Goal: Task Accomplishment & Management: Complete application form

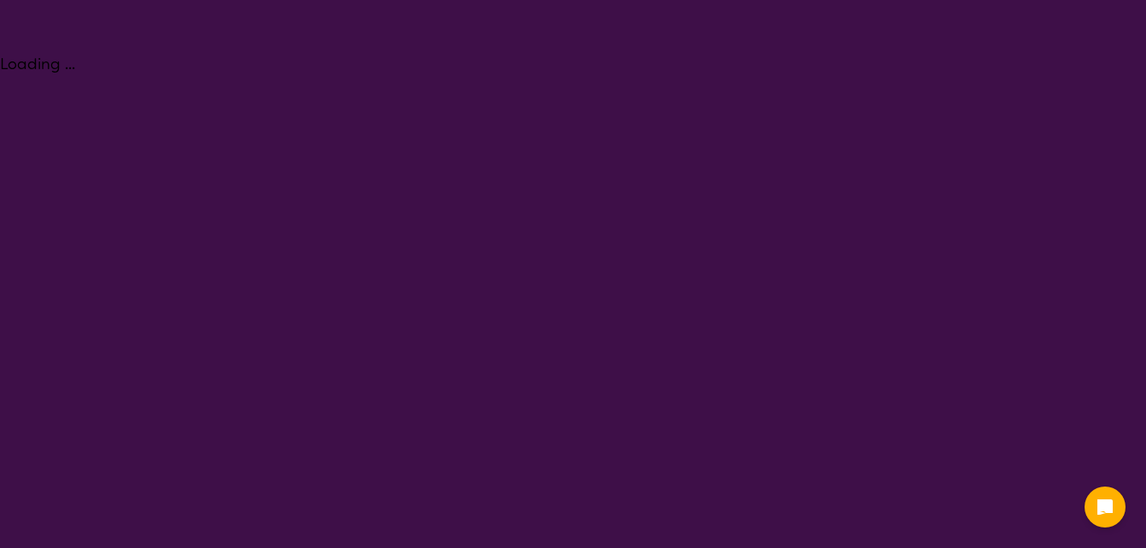
select select "Counselling"
select select "AD"
select select "NDIS"
select select "Counselling"
select select "AD"
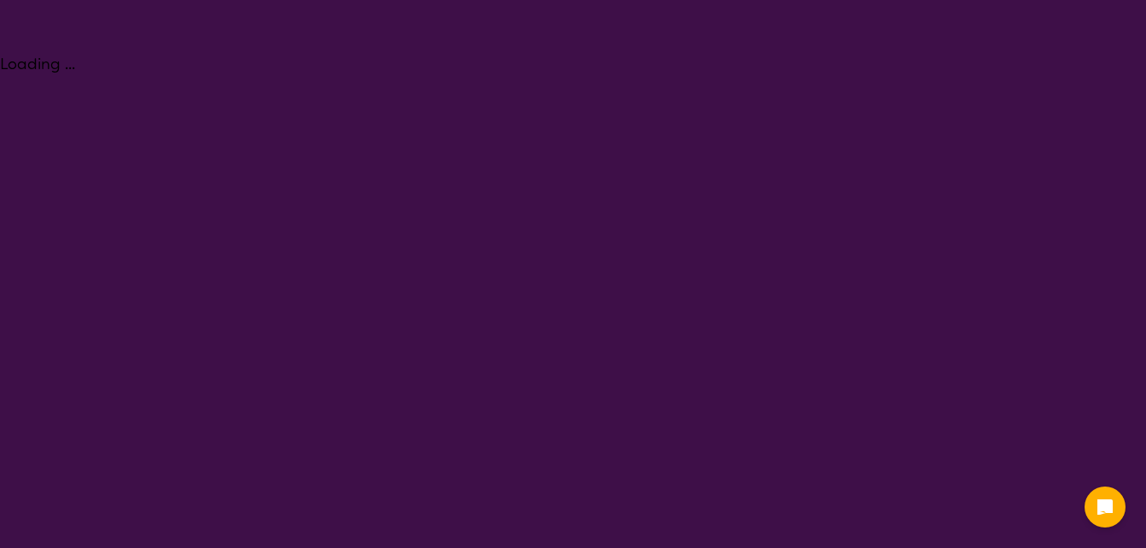
select select "NDIS"
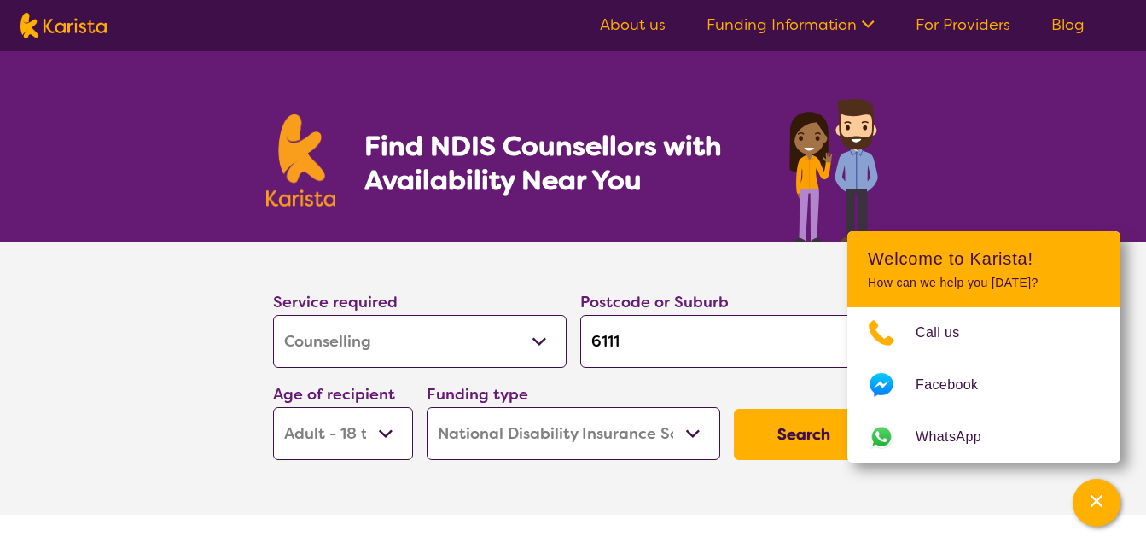
click at [461, 358] on select "Allied Health Assistant Assessment ([MEDICAL_DATA] or [MEDICAL_DATA]) Behaviour…" at bounding box center [420, 341] width 294 height 53
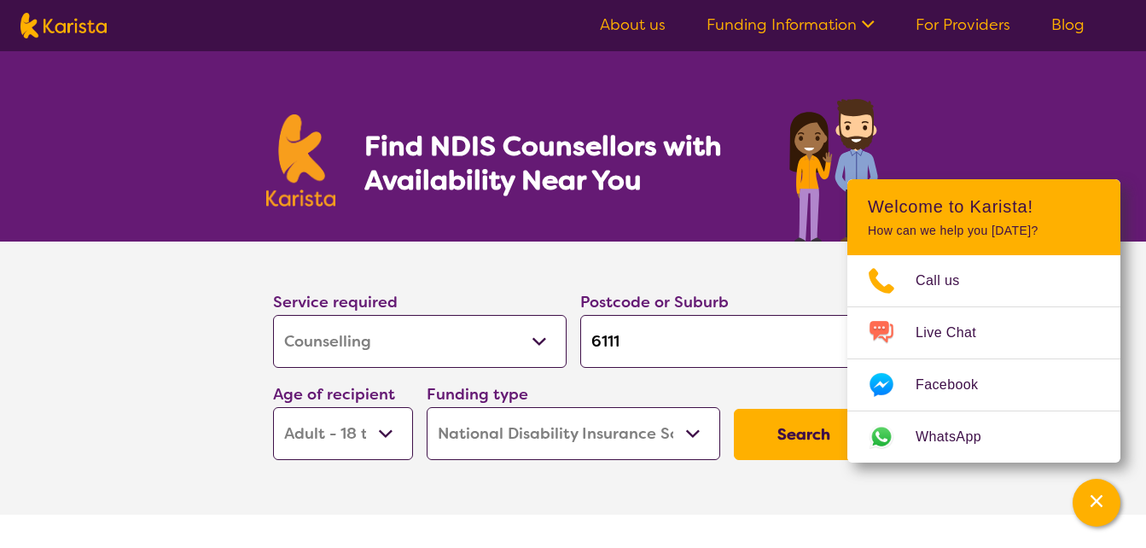
click at [537, 343] on select "Allied Health Assistant Assessment ([MEDICAL_DATA] or [MEDICAL_DATA]) Behaviour…" at bounding box center [420, 341] width 294 height 53
select select "[MEDICAL_DATA]"
click at [273, 315] on select "Allied Health Assistant Assessment ([MEDICAL_DATA] or [MEDICAL_DATA]) Behaviour…" at bounding box center [420, 341] width 294 height 53
select select "[MEDICAL_DATA]"
click at [655, 352] on input "6111" at bounding box center [727, 341] width 294 height 53
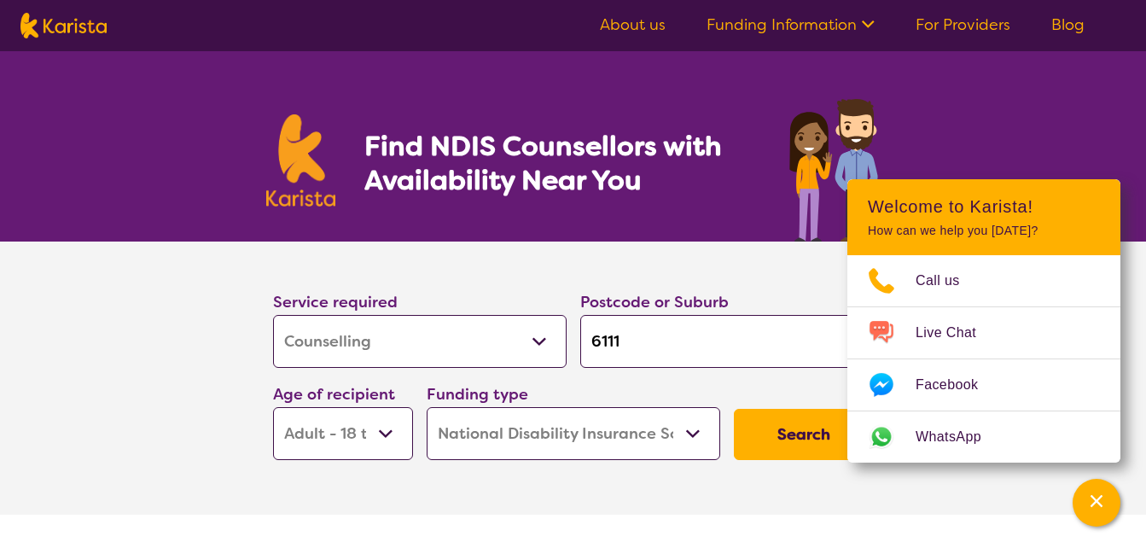
type input "611"
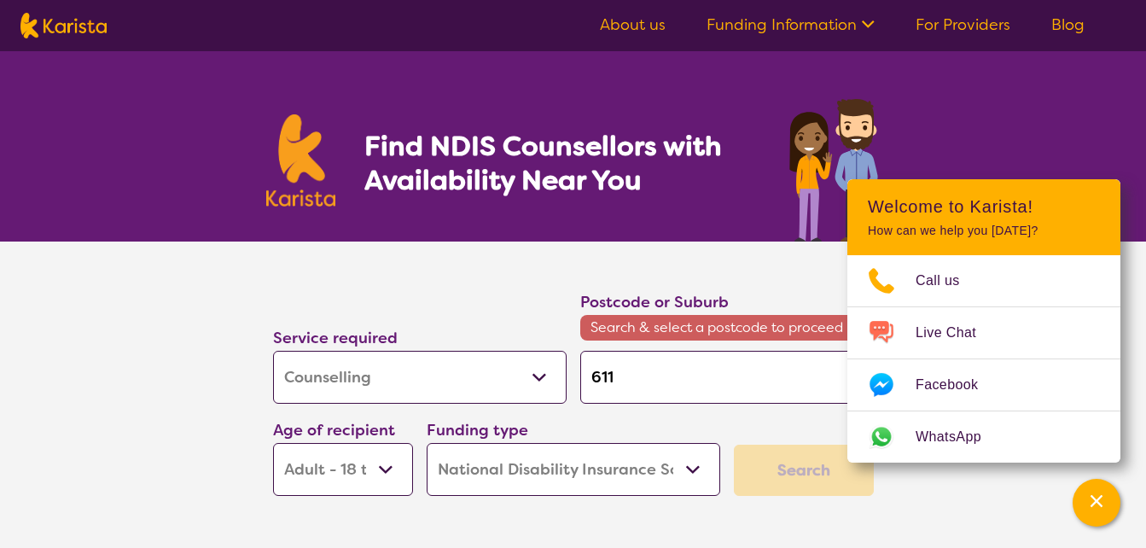
type input "61"
type input "6"
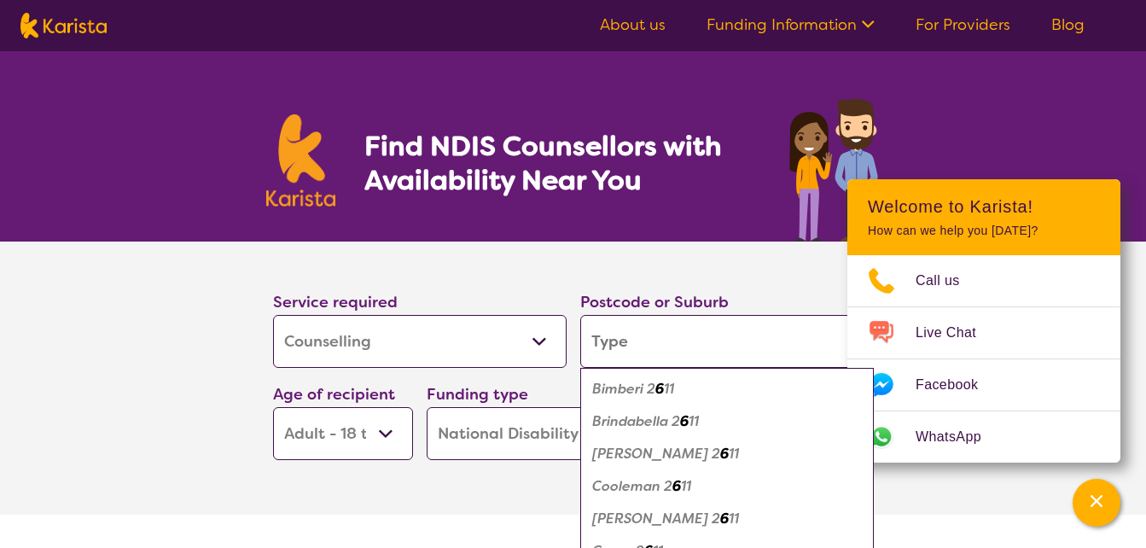
type input "b"
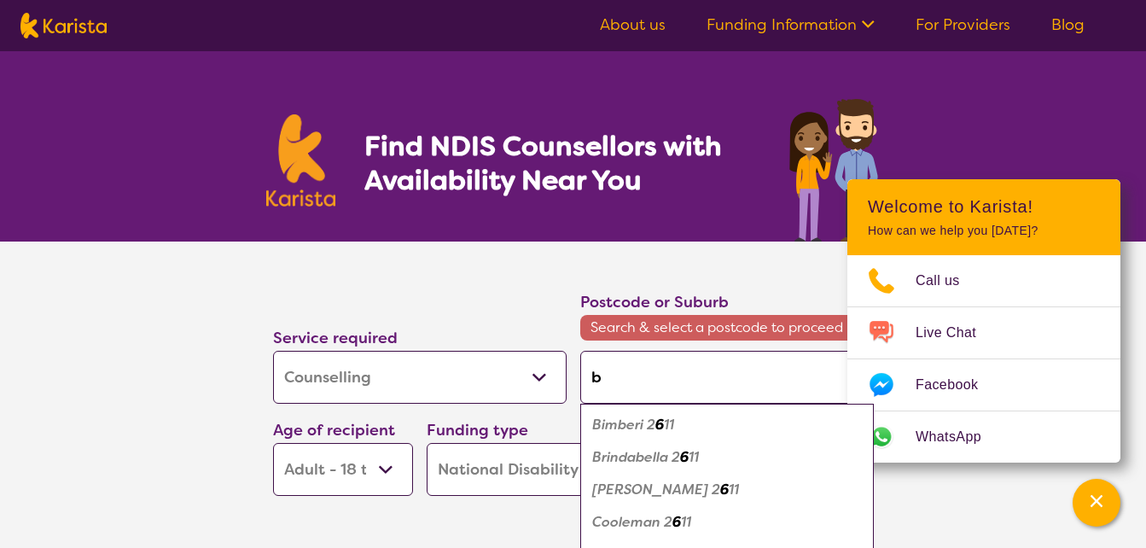
type input "bu"
type input "b"
type input "by"
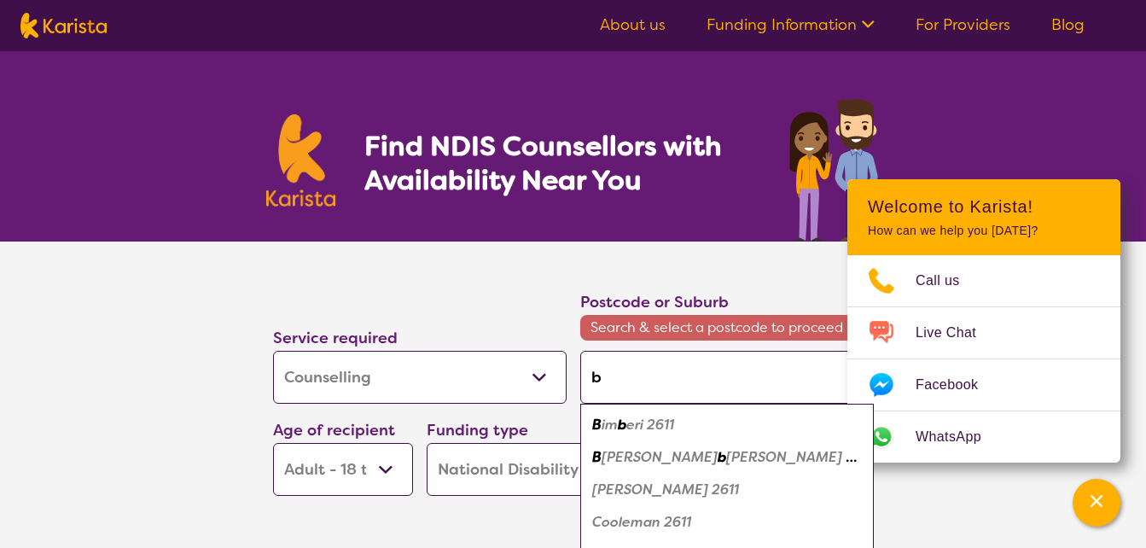
type input "by"
type input "byf"
type input "byfo"
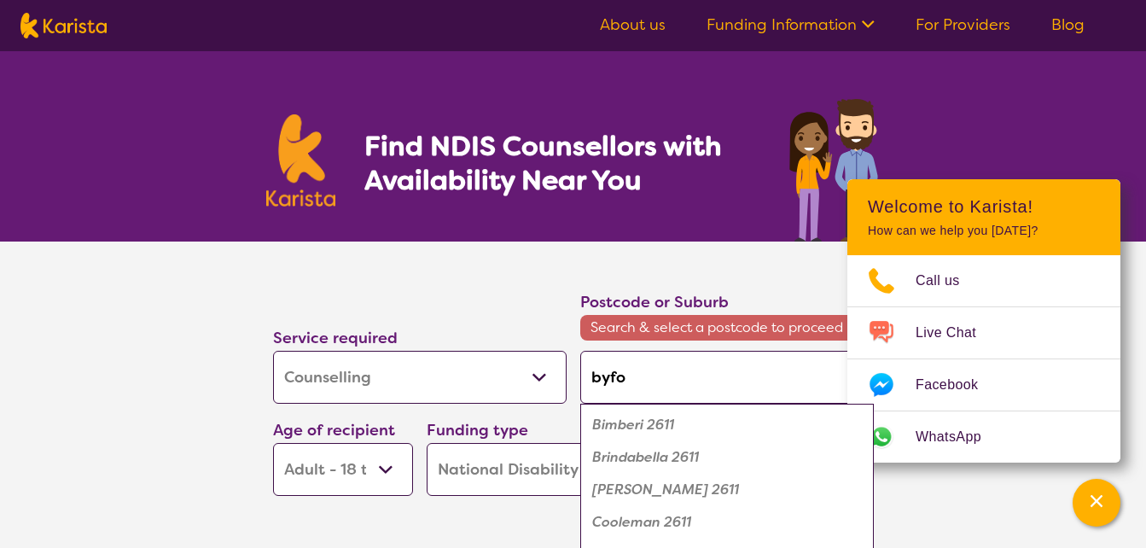
type input "byfor"
type input "[PERSON_NAME]"
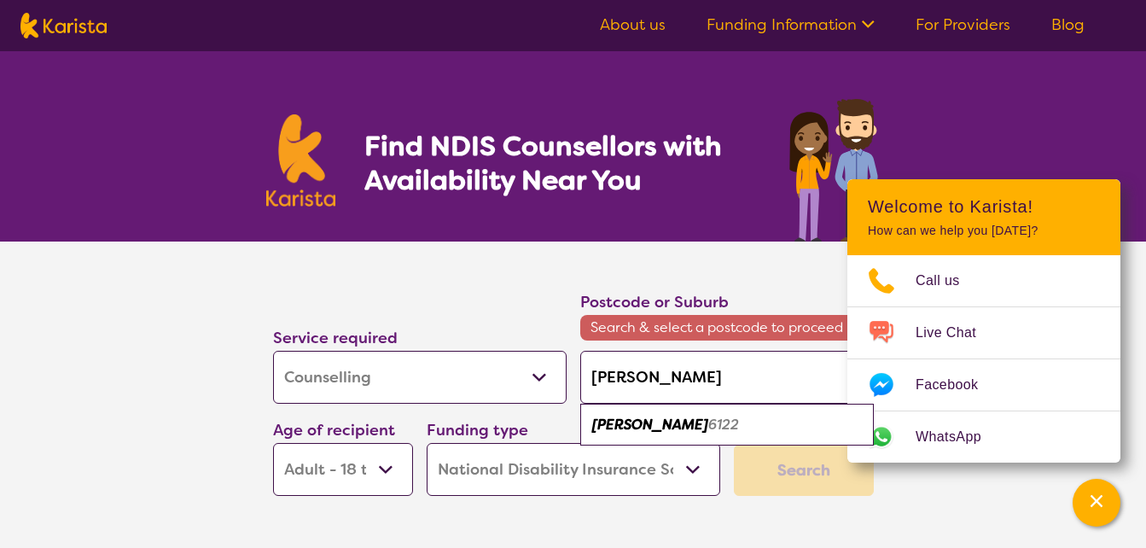
click at [708, 426] on em "6122" at bounding box center [723, 425] width 31 height 18
type input "6122"
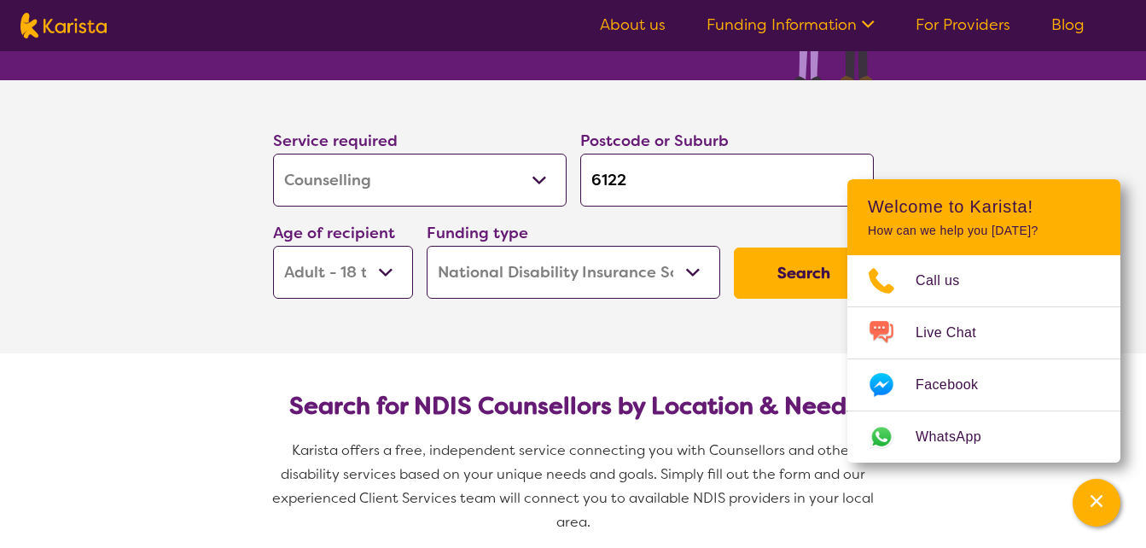
scroll to position [162, 0]
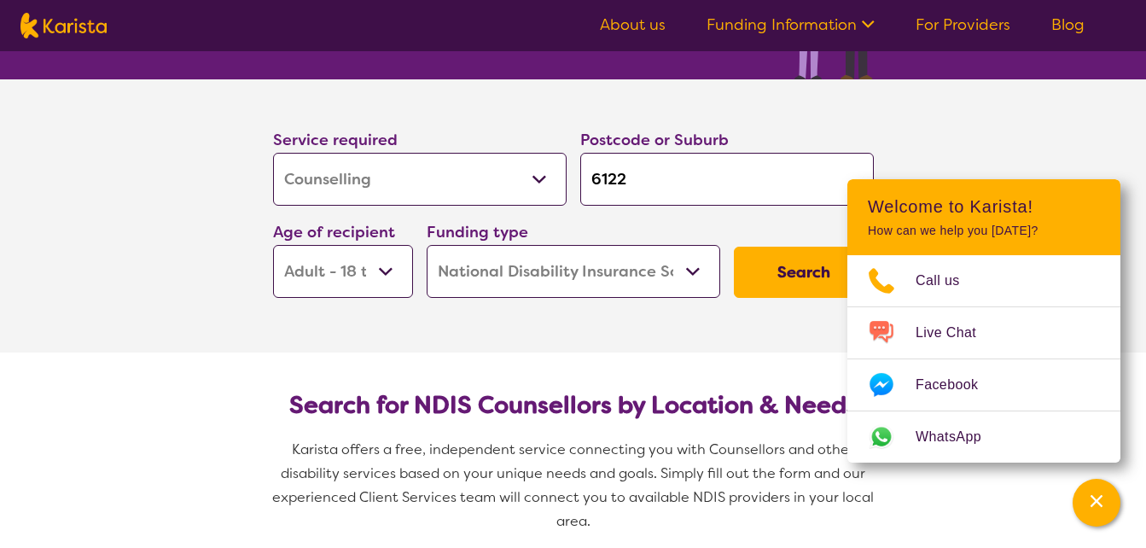
click at [395, 276] on select "Early Childhood - 0 to 9 Child - 10 to 11 Adolescent - 12 to 17 Adult - 18 to 6…" at bounding box center [343, 271] width 140 height 53
click at [826, 274] on button "Search" at bounding box center [804, 272] width 140 height 51
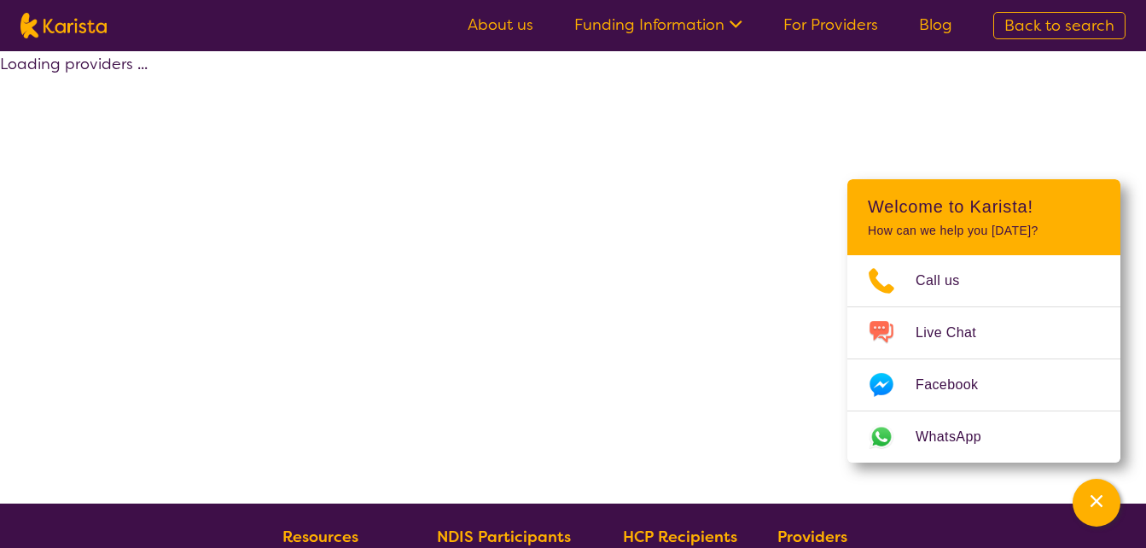
select select "by_score"
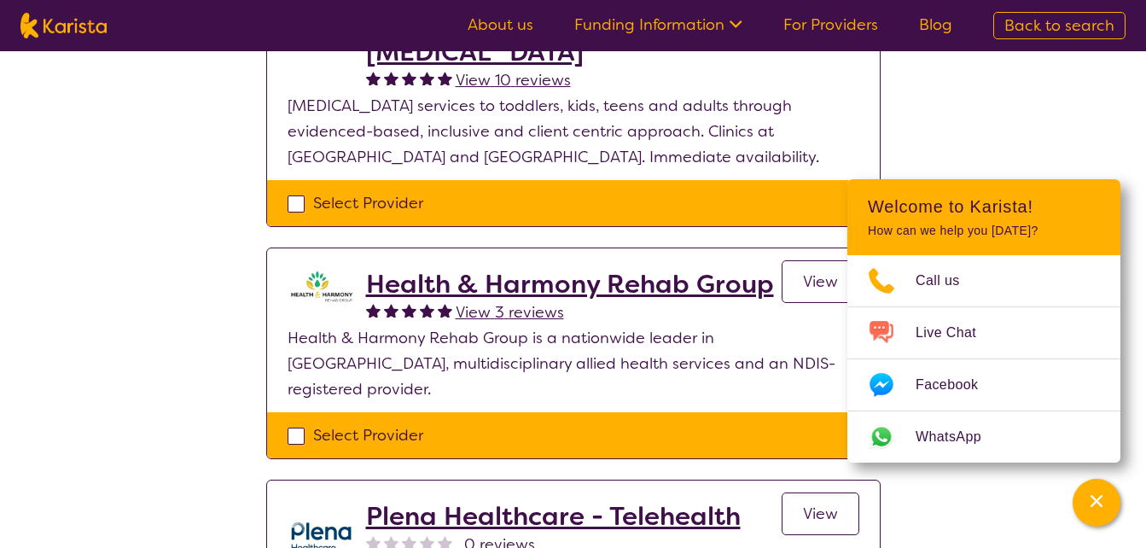
scroll to position [490, 0]
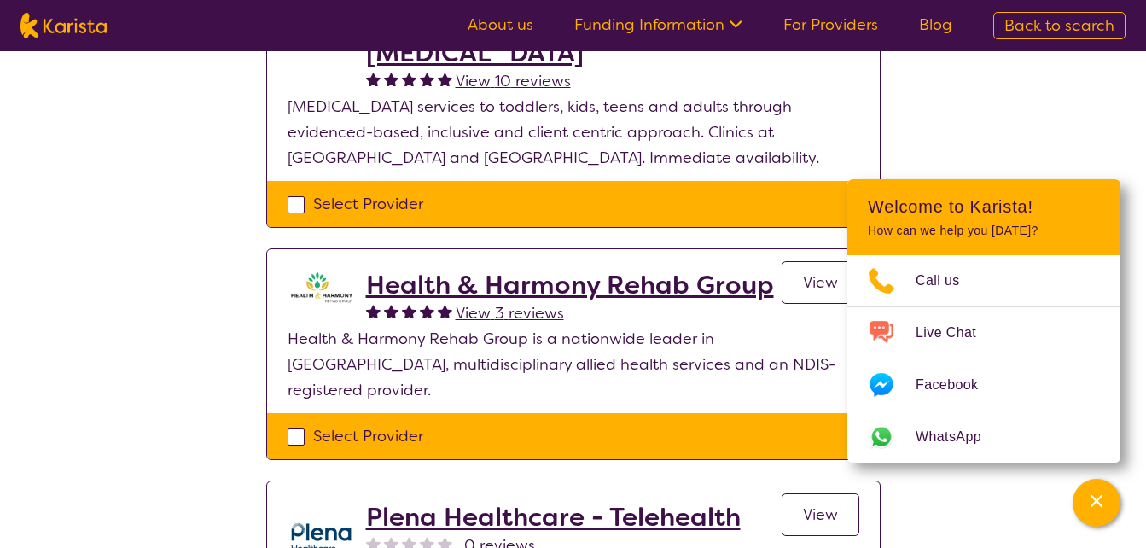
click at [554, 281] on h2 "Health & Harmony Rehab Group" at bounding box center [570, 285] width 408 height 31
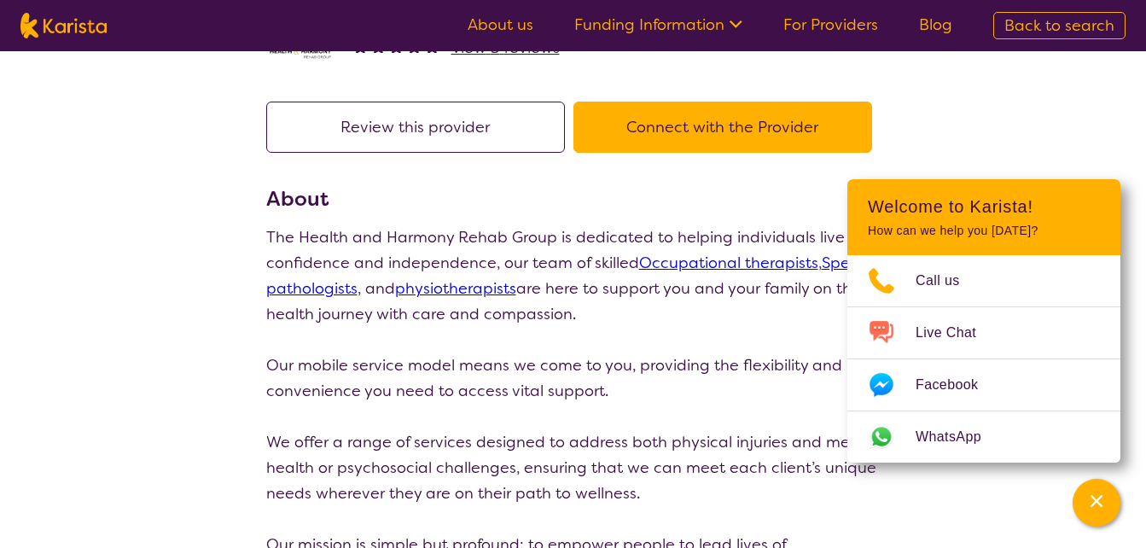
scroll to position [101, 0]
click at [747, 125] on button "Connect with the Provider" at bounding box center [723, 127] width 299 height 51
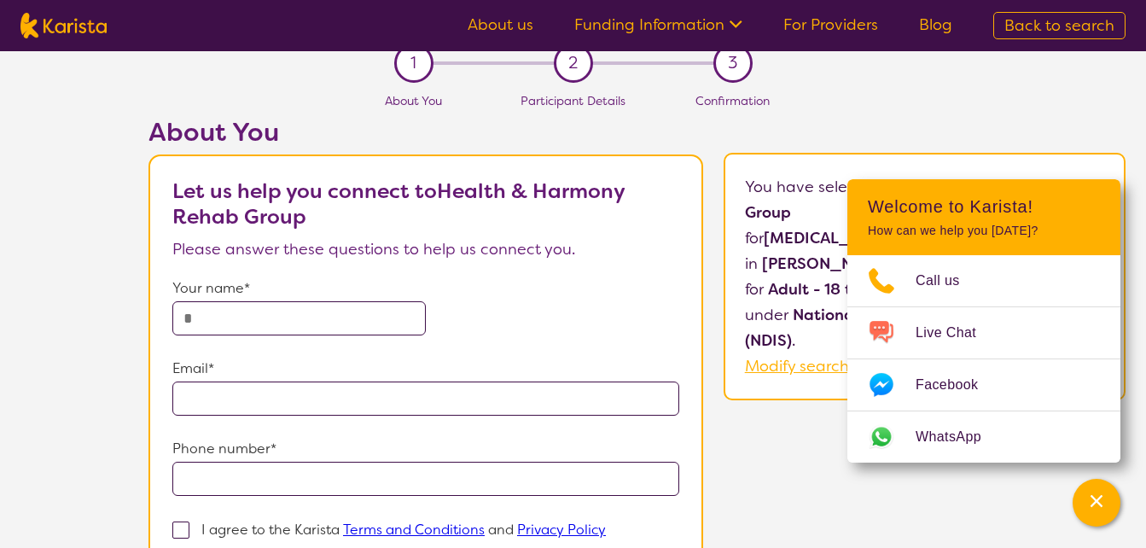
scroll to position [15, 0]
click at [241, 312] on input "text" at bounding box center [298, 319] width 253 height 34
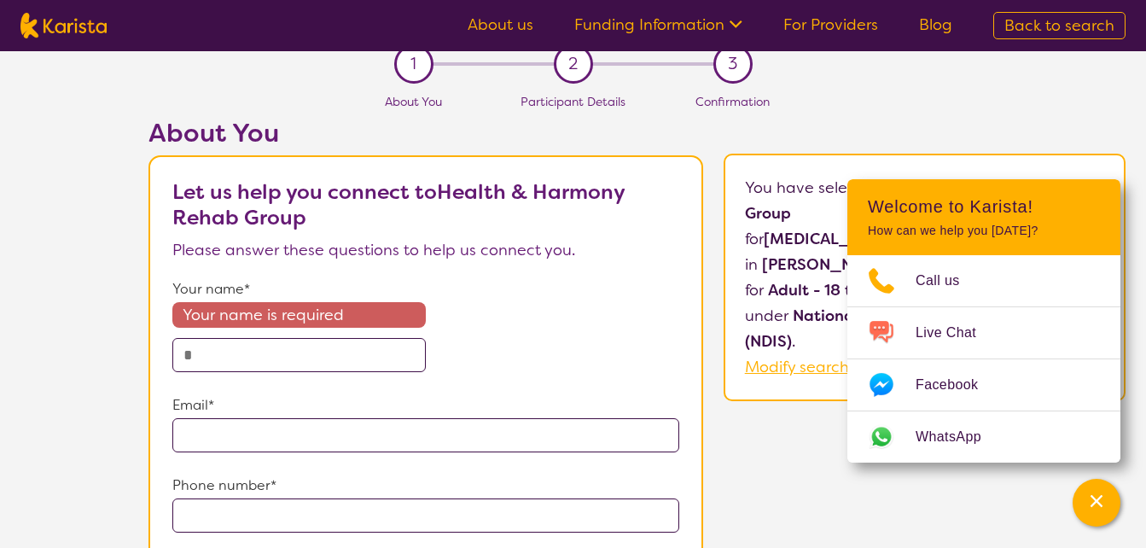
click at [579, 291] on p "Your name*" at bounding box center [425, 290] width 507 height 26
click at [278, 352] on input "text" at bounding box center [298, 355] width 253 height 34
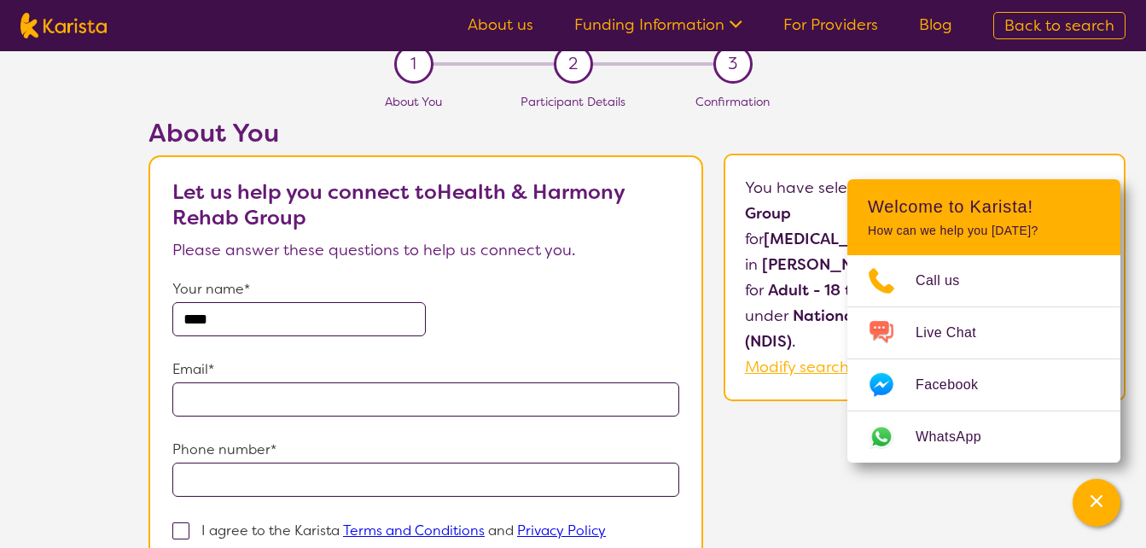
type input "****"
click at [265, 395] on input "email" at bounding box center [425, 399] width 507 height 34
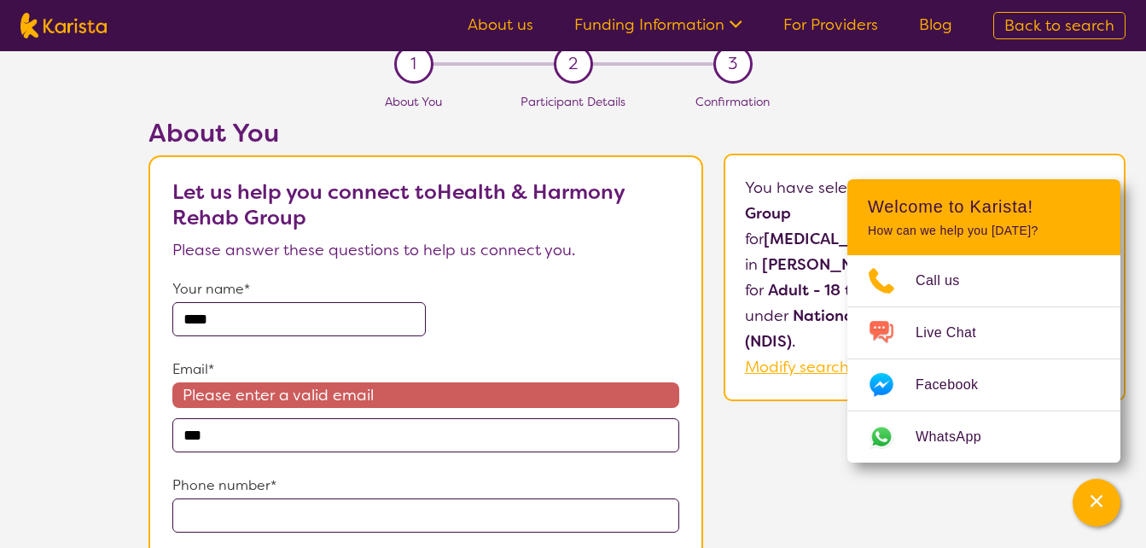
click at [134, 429] on div "About You Let us help you connect to Health & Harmony Rehab Group Please answer…" at bounding box center [637, 419] width 1018 height 602
click at [236, 439] on input "***" at bounding box center [425, 435] width 507 height 34
type input "**********"
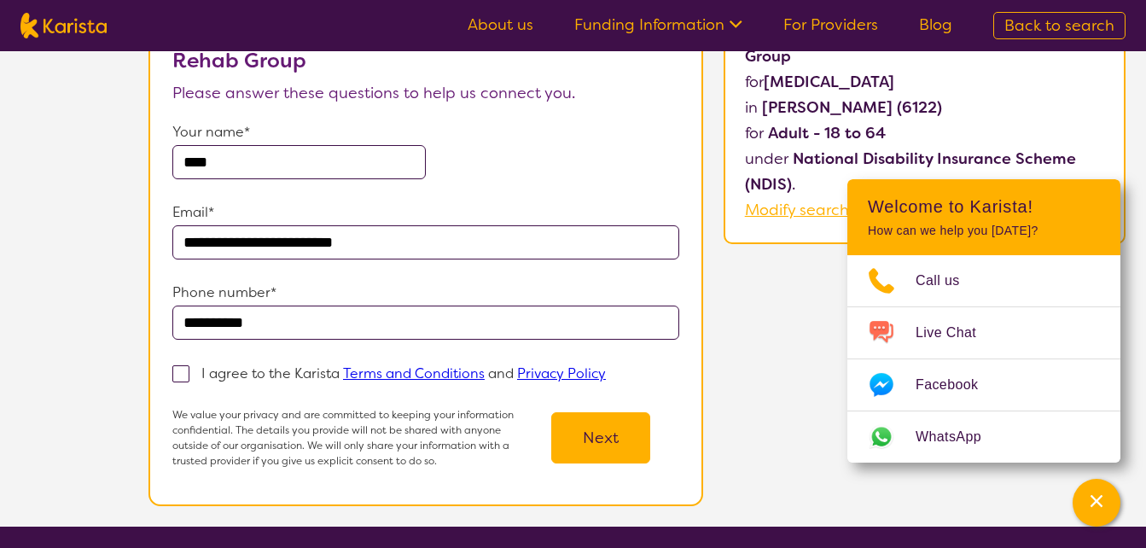
scroll to position [173, 0]
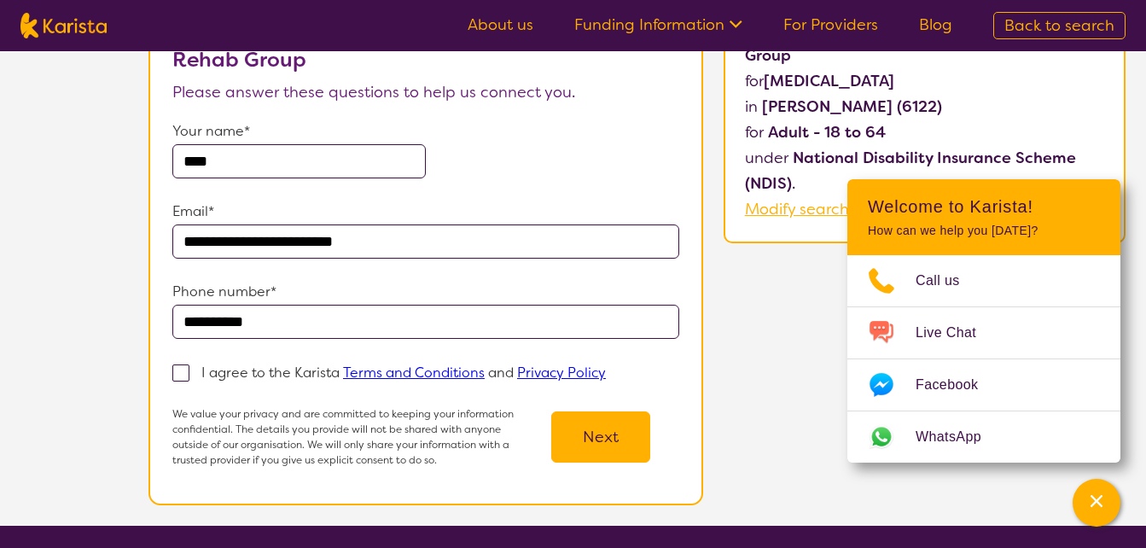
click at [343, 329] on input "**********" at bounding box center [425, 322] width 507 height 34
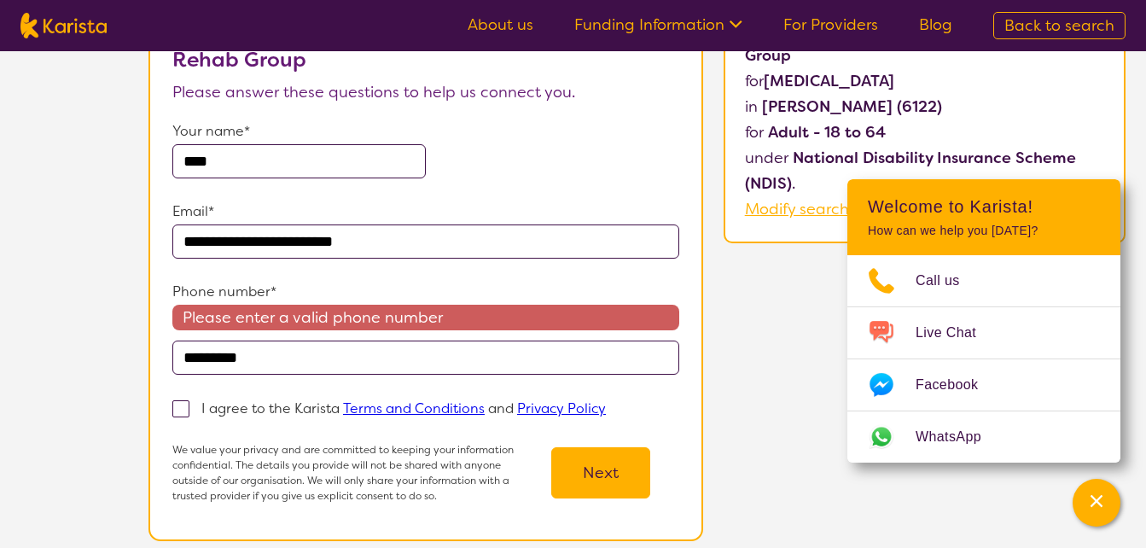
type input "**********"
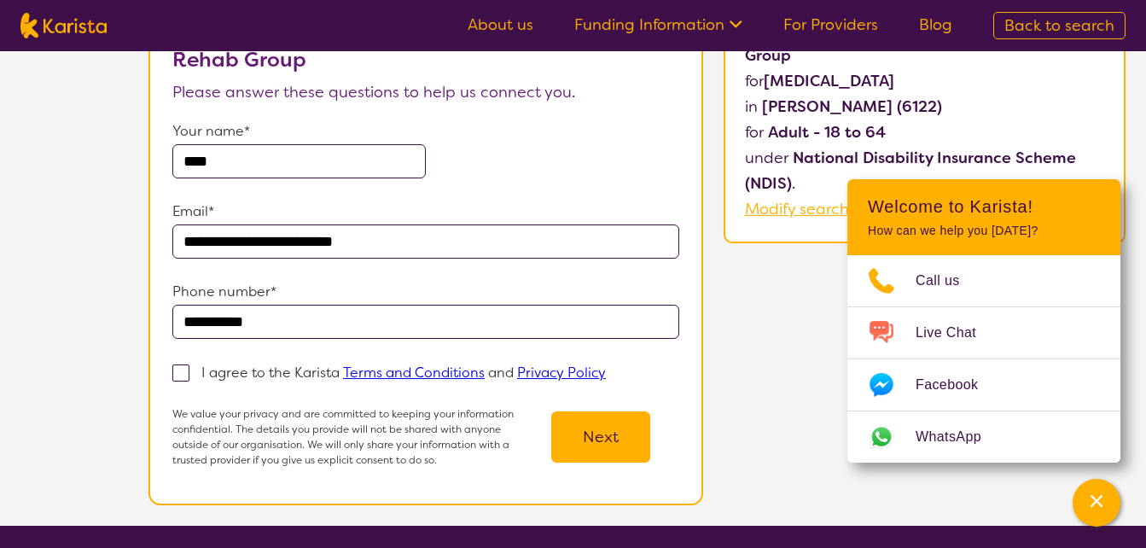
click at [161, 422] on section "**********" at bounding box center [426, 251] width 555 height 508
click at [178, 375] on span at bounding box center [180, 372] width 17 height 17
click at [606, 375] on input "I agree to the Karista Terms and Conditions and Privacy Policy" at bounding box center [611, 371] width 11 height 11
checkbox input "true"
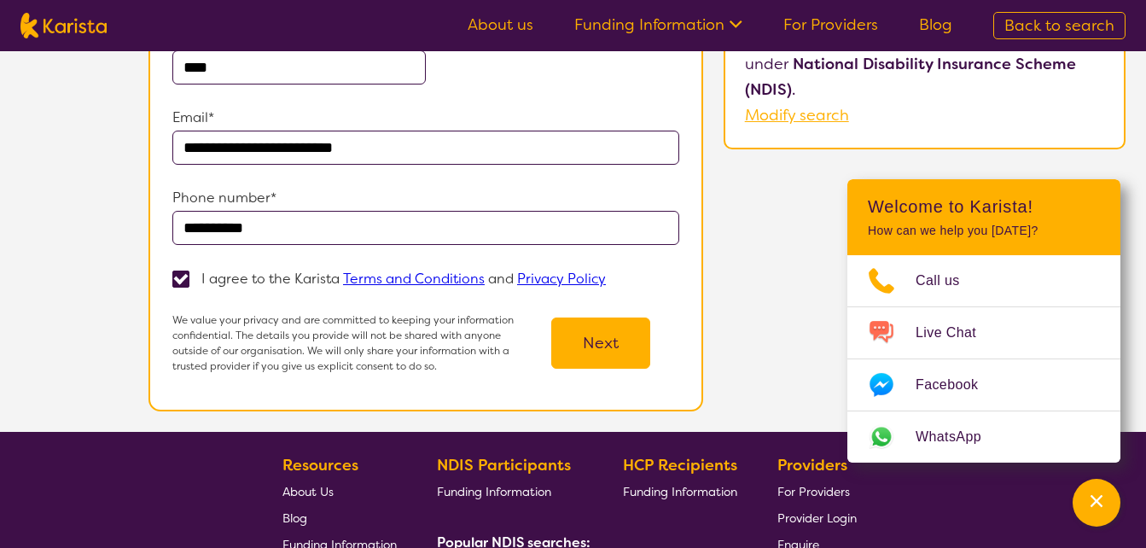
scroll to position [268, 0]
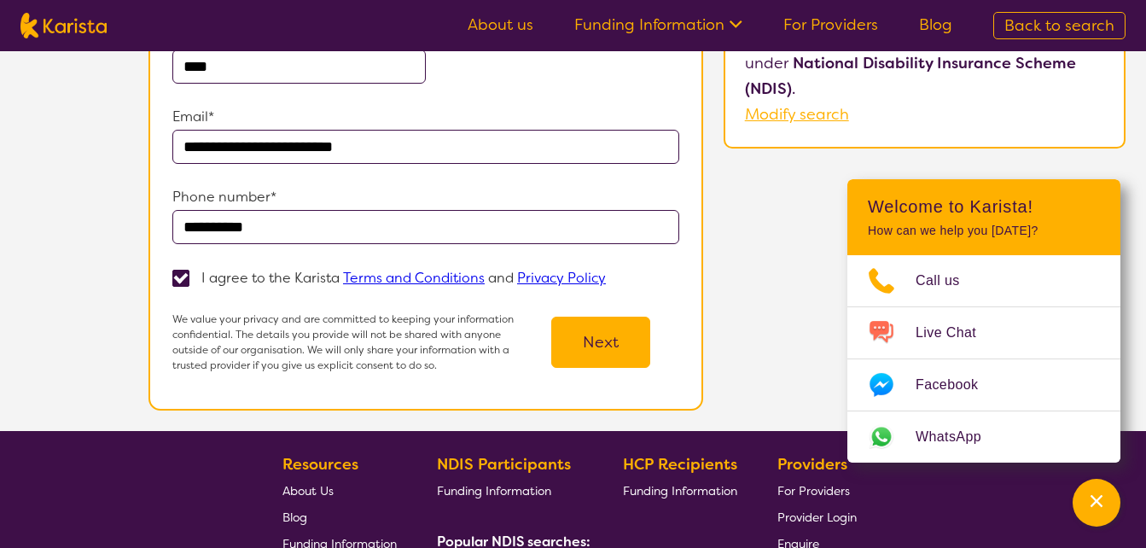
click at [609, 346] on button "Next" at bounding box center [600, 342] width 99 height 51
